Goal: Transaction & Acquisition: Purchase product/service

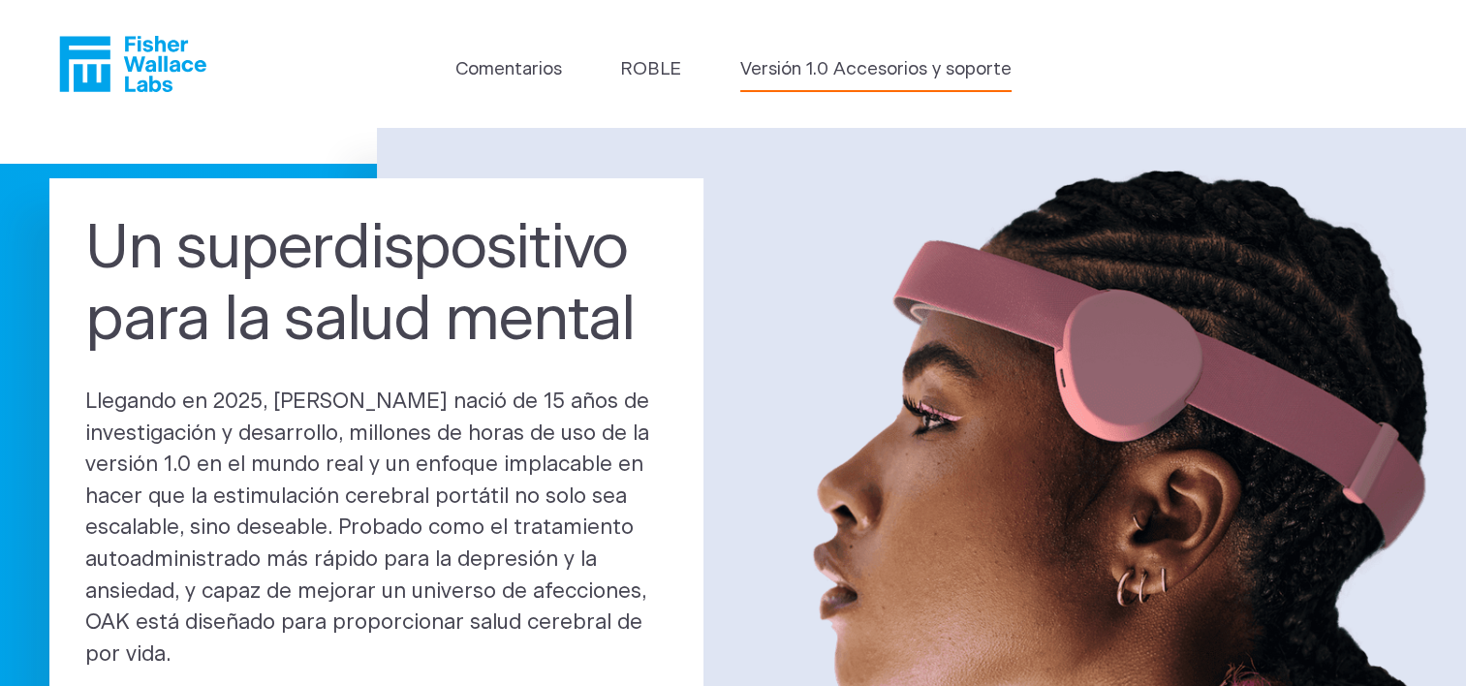
click at [907, 63] on link "Versión 1.0 Accesorios y soporte" at bounding box center [875, 69] width 271 height 27
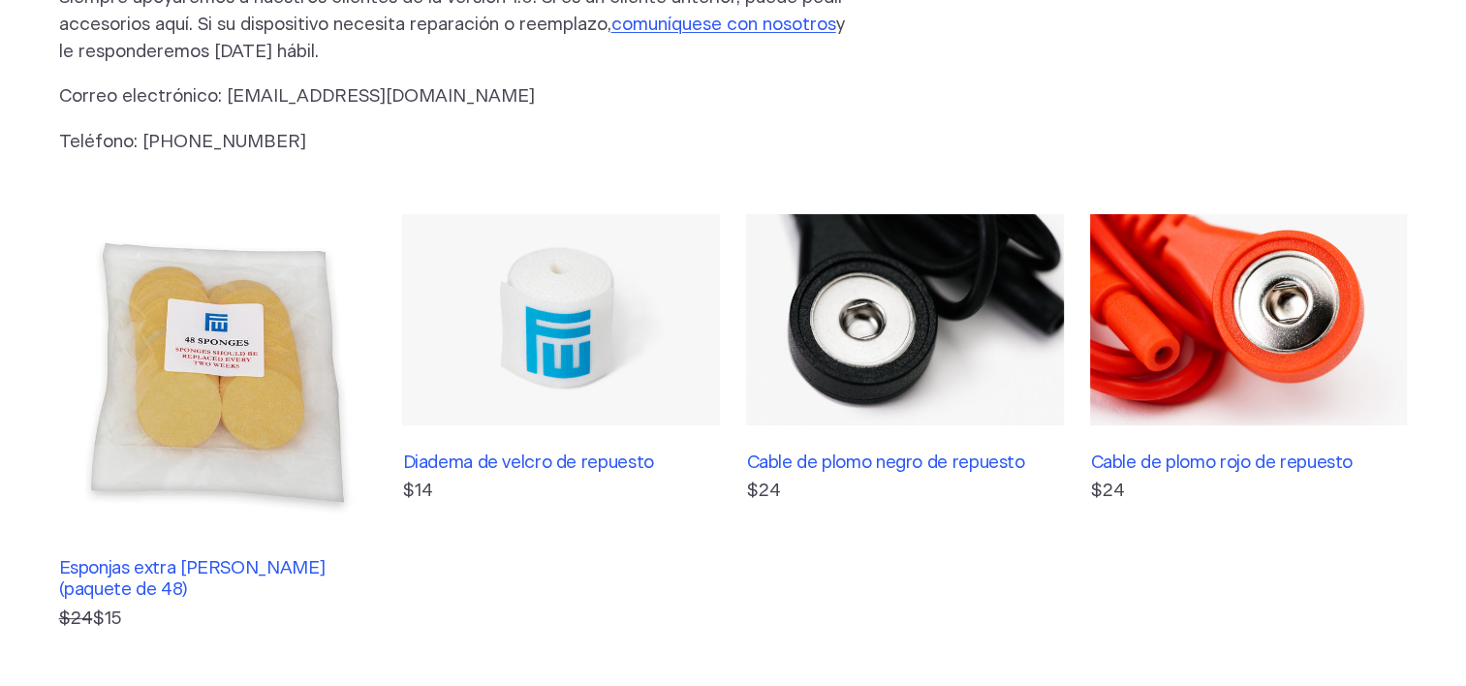
scroll to position [291, 0]
click at [279, 566] on h3 "Esponjas extra Fisher Wallace (paquete de 48)" at bounding box center [217, 579] width 317 height 44
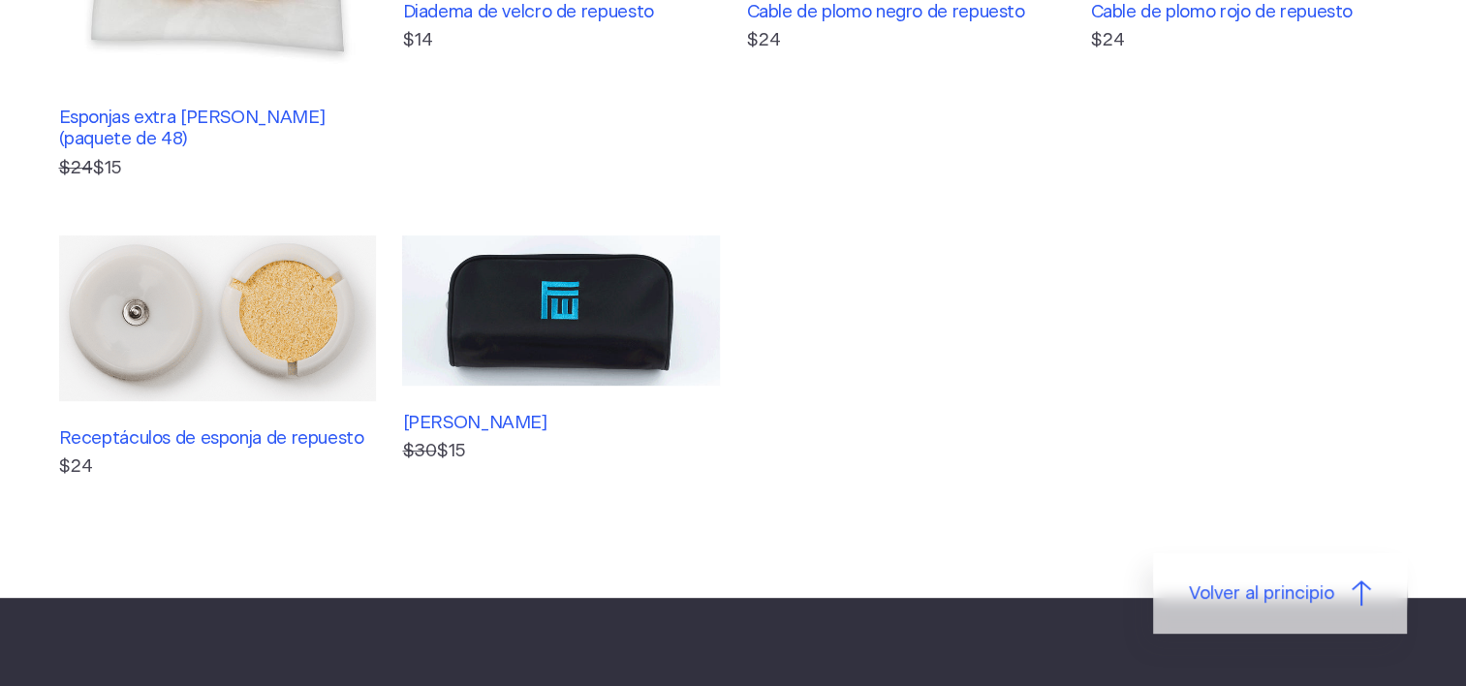
scroll to position [775, 0]
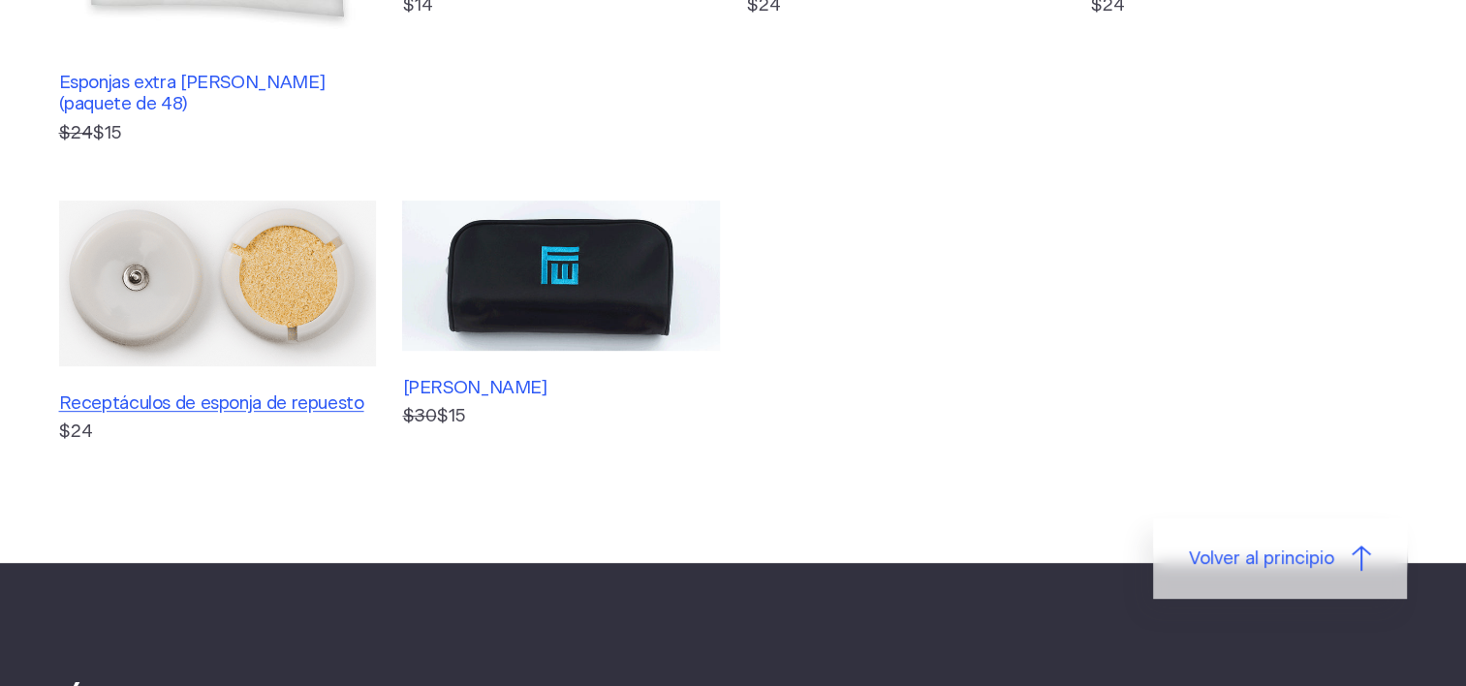
click at [268, 403] on h3 "Receptáculos de esponja de repuesto" at bounding box center [217, 403] width 317 height 21
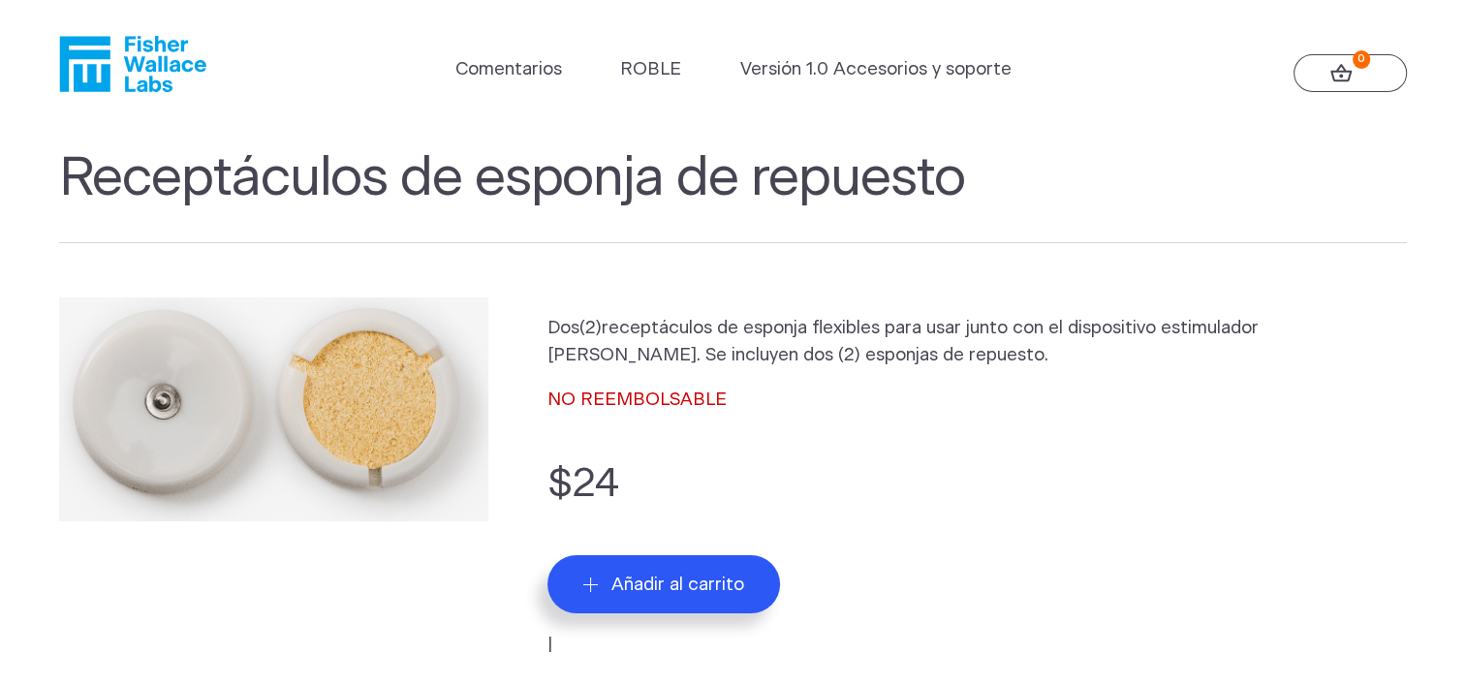
click at [654, 574] on span "Añadir al carrito" at bounding box center [677, 585] width 133 height 22
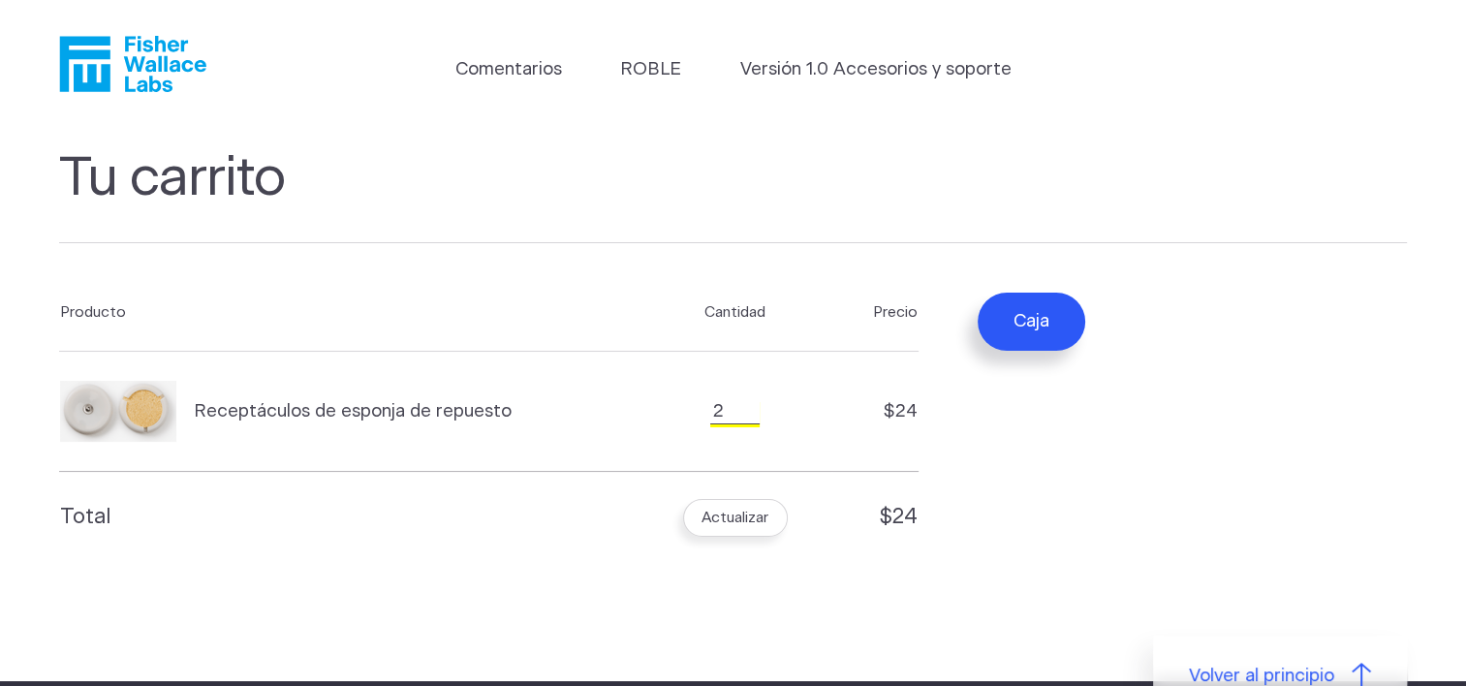
type input "2"
click at [748, 402] on input "2" at bounding box center [734, 411] width 48 height 25
click at [1041, 312] on button "Caja" at bounding box center [1031, 322] width 108 height 58
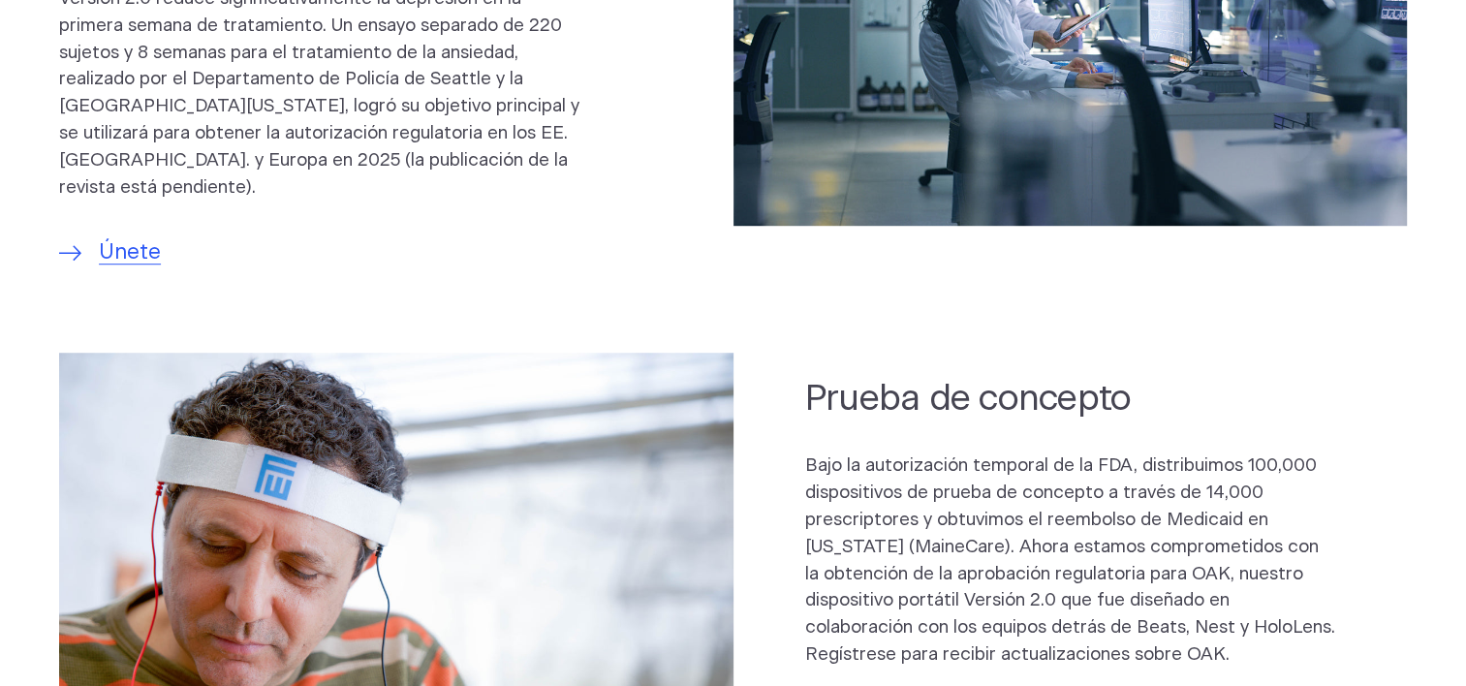
scroll to position [1453, 0]
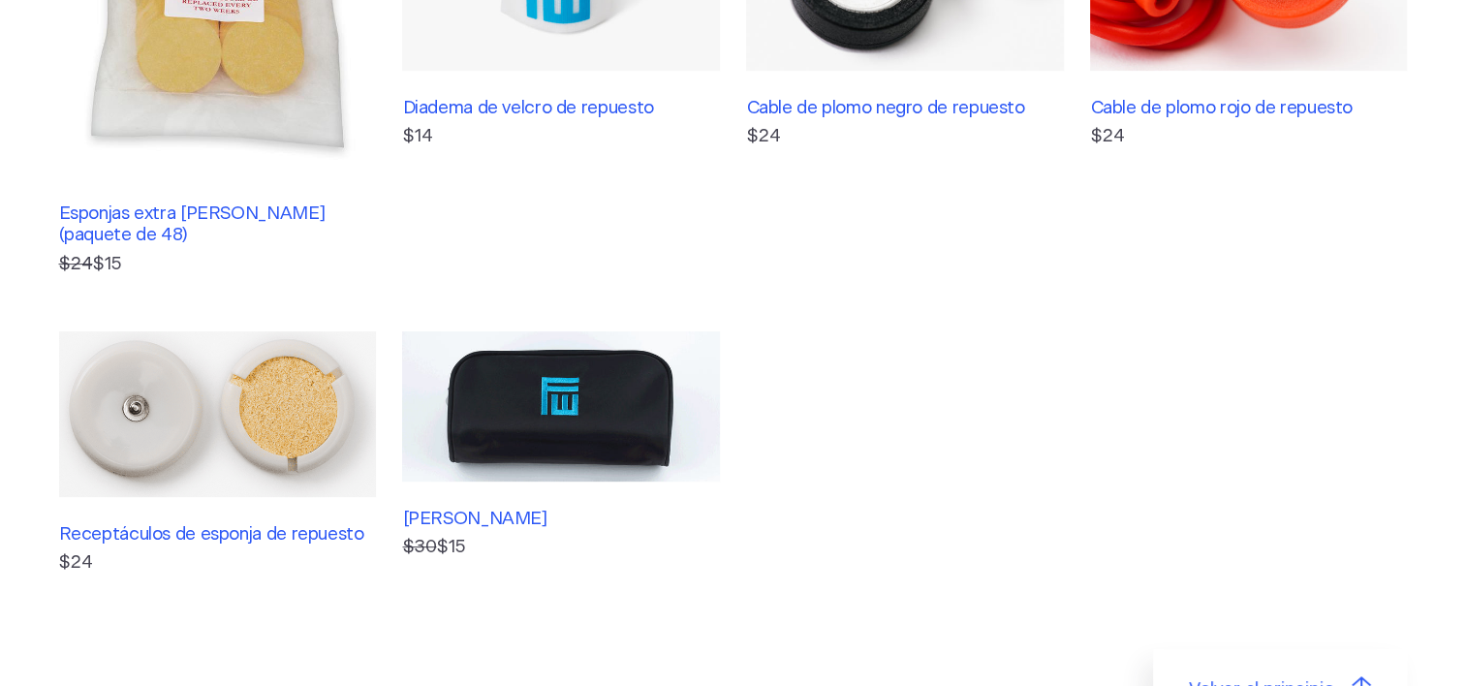
scroll to position [678, 0]
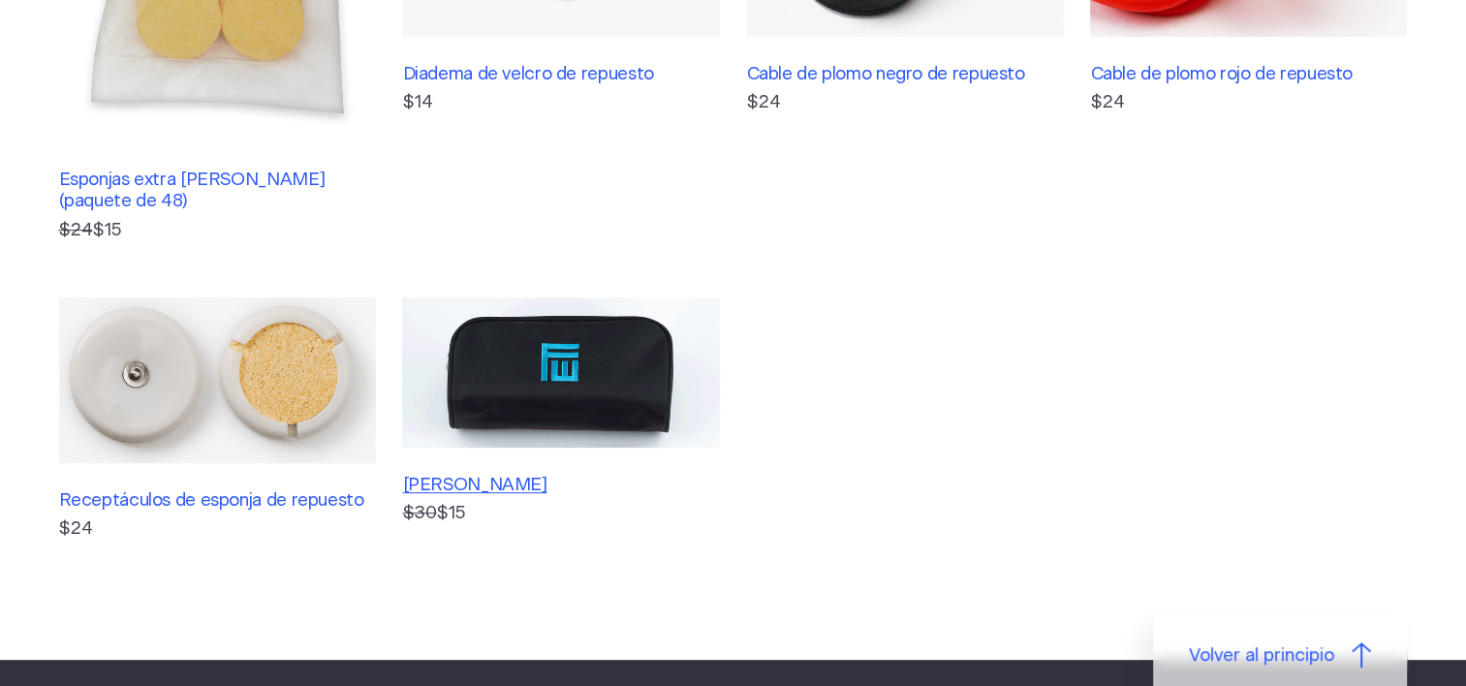
click at [537, 484] on h3 "[PERSON_NAME]" at bounding box center [560, 485] width 317 height 21
click at [241, 181] on h3 "Esponjas extra [PERSON_NAME] (paquete de 48)" at bounding box center [217, 192] width 317 height 44
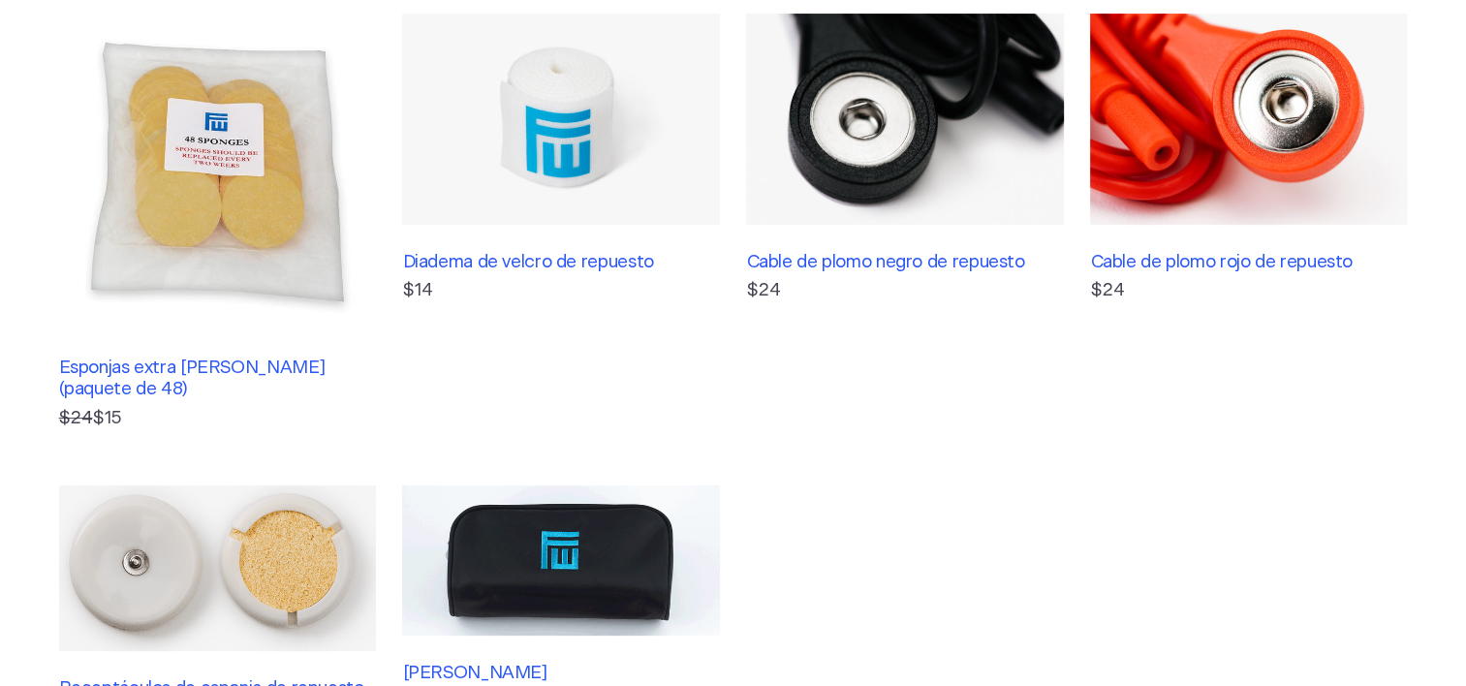
scroll to position [291, 0]
